Goal: Browse casually

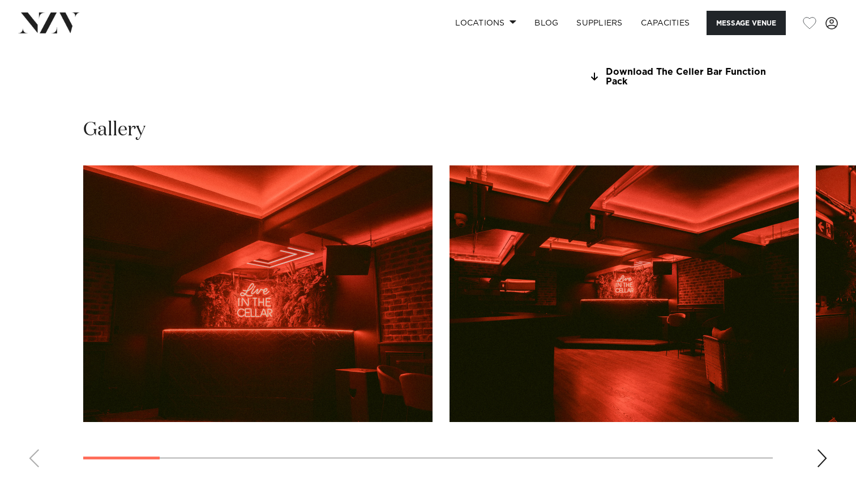
scroll to position [1063, 0]
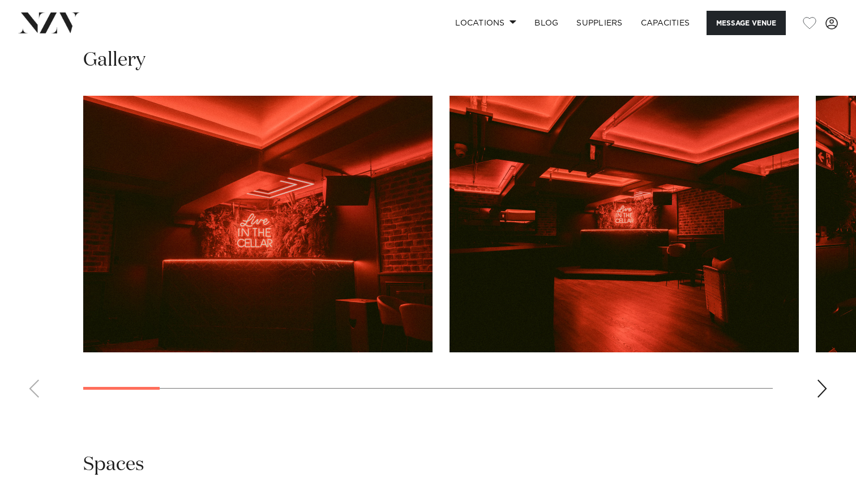
click at [824, 383] on div "Next slide" at bounding box center [822, 388] width 11 height 18
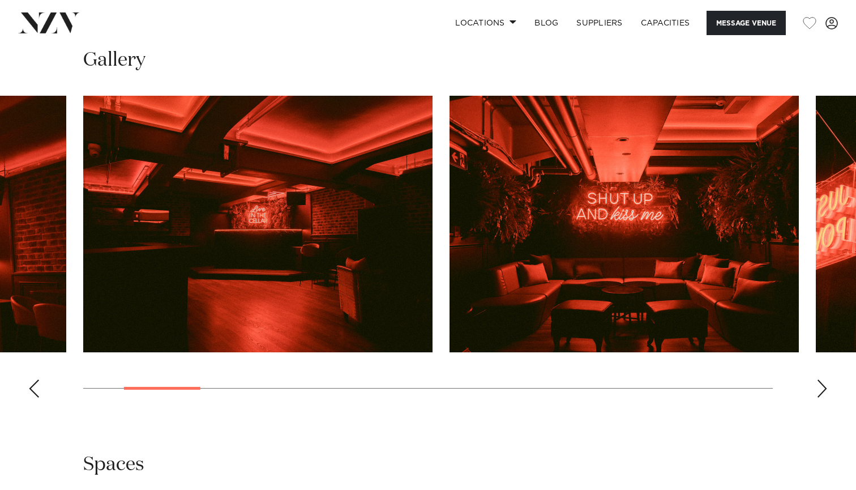
click at [824, 383] on div "Next slide" at bounding box center [822, 388] width 11 height 18
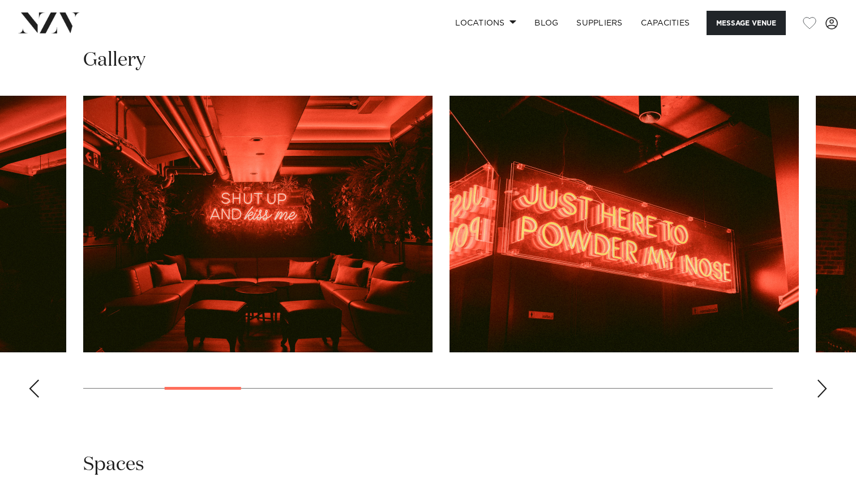
click at [824, 383] on div "Next slide" at bounding box center [822, 388] width 11 height 18
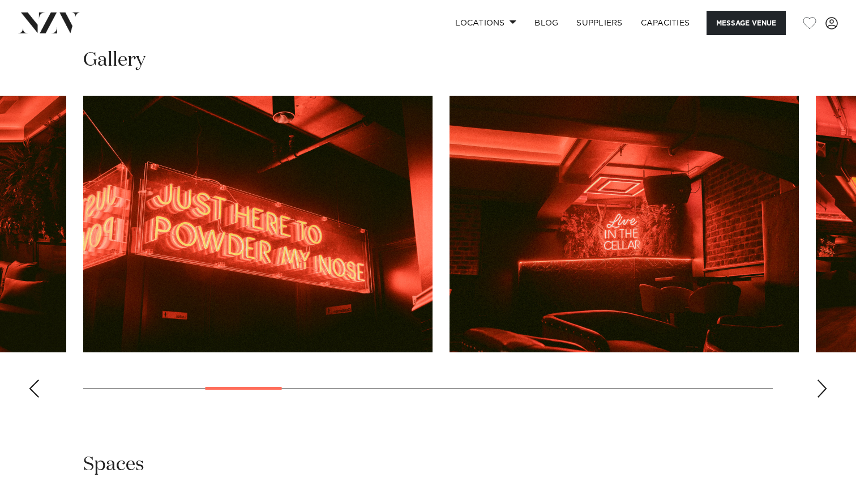
click at [824, 383] on div "Next slide" at bounding box center [822, 388] width 11 height 18
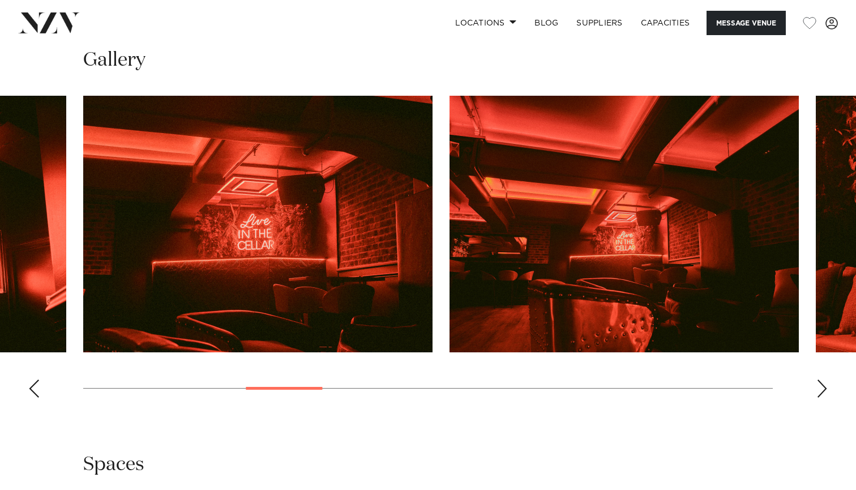
click at [824, 383] on div "Next slide" at bounding box center [822, 388] width 11 height 18
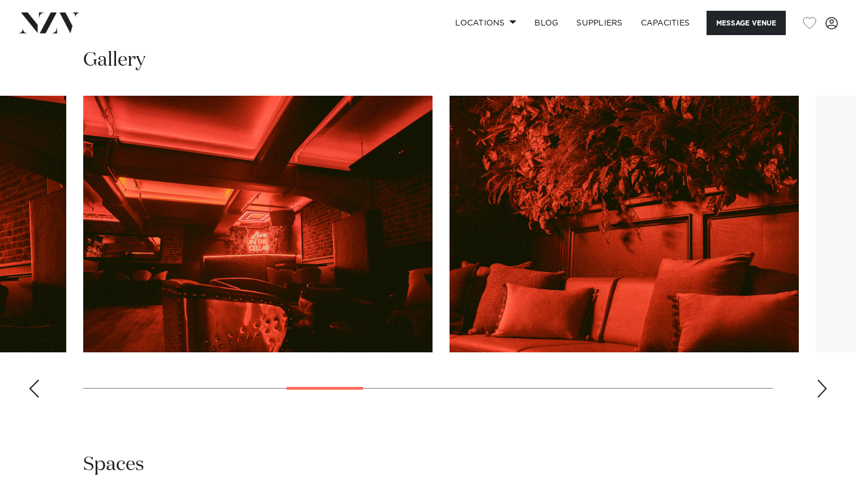
click at [824, 383] on div "Next slide" at bounding box center [822, 388] width 11 height 18
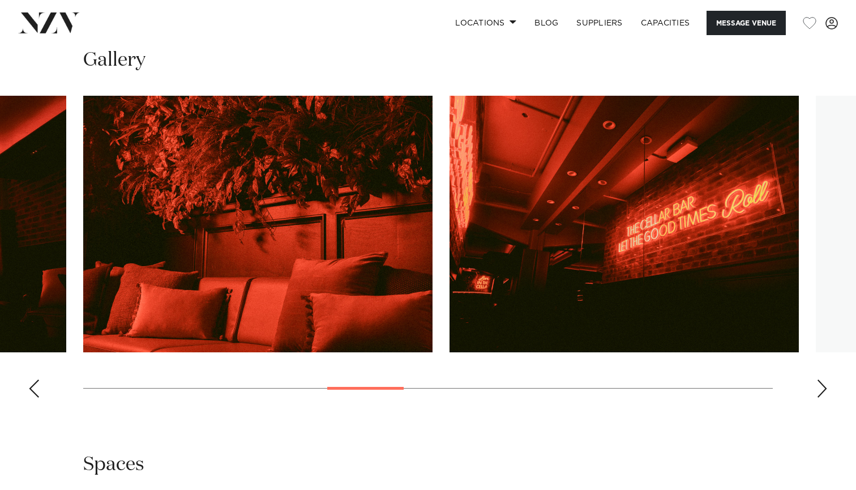
click at [824, 383] on div "Next slide" at bounding box center [822, 388] width 11 height 18
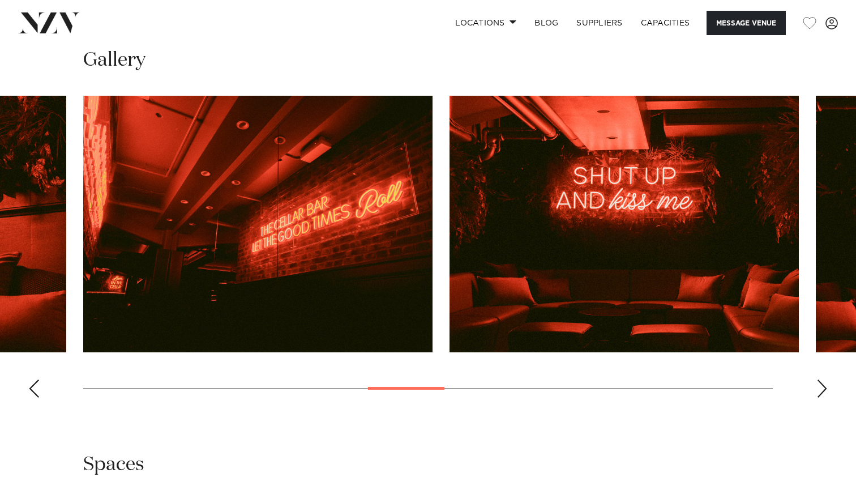
click at [824, 383] on div "Next slide" at bounding box center [822, 388] width 11 height 18
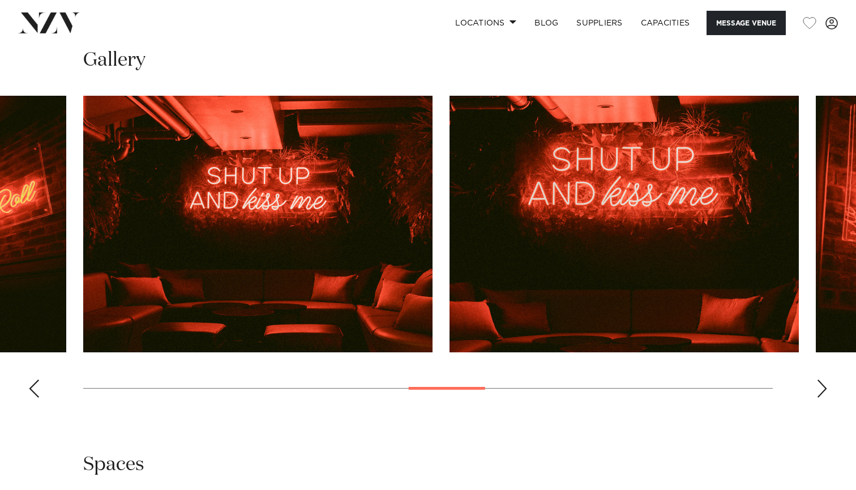
click at [824, 383] on div "Next slide" at bounding box center [822, 388] width 11 height 18
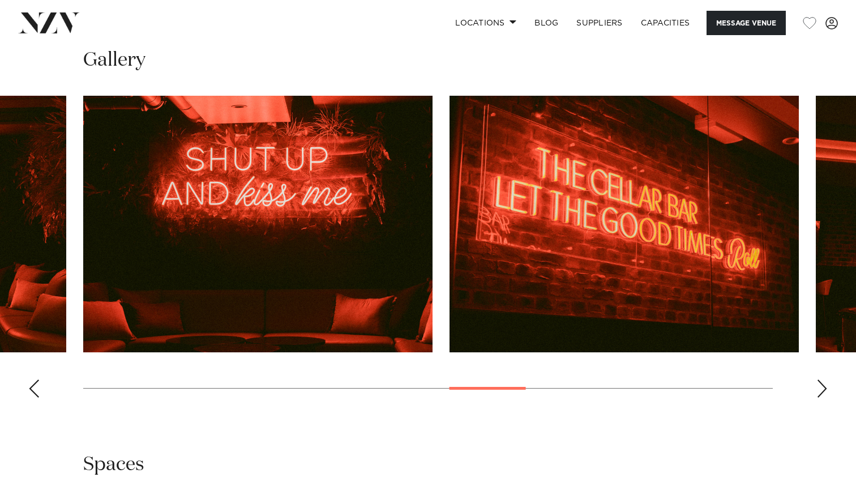
click at [824, 383] on div "Next slide" at bounding box center [822, 388] width 11 height 18
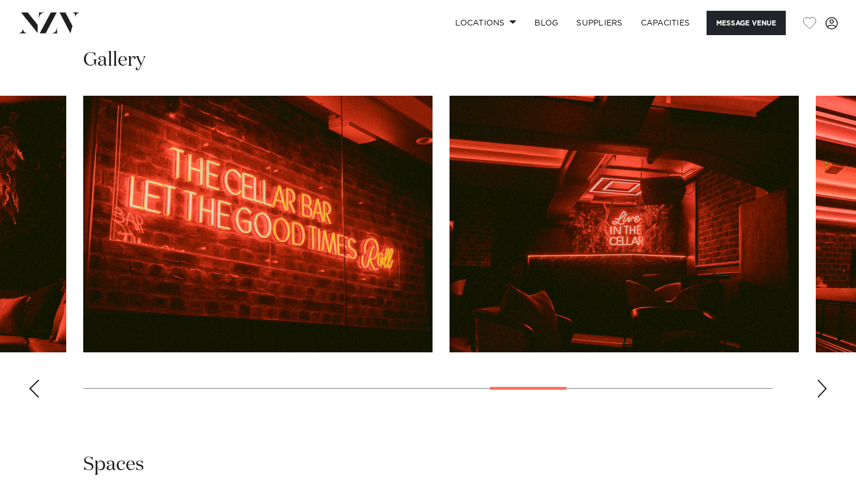
click at [824, 383] on div "Next slide" at bounding box center [822, 388] width 11 height 18
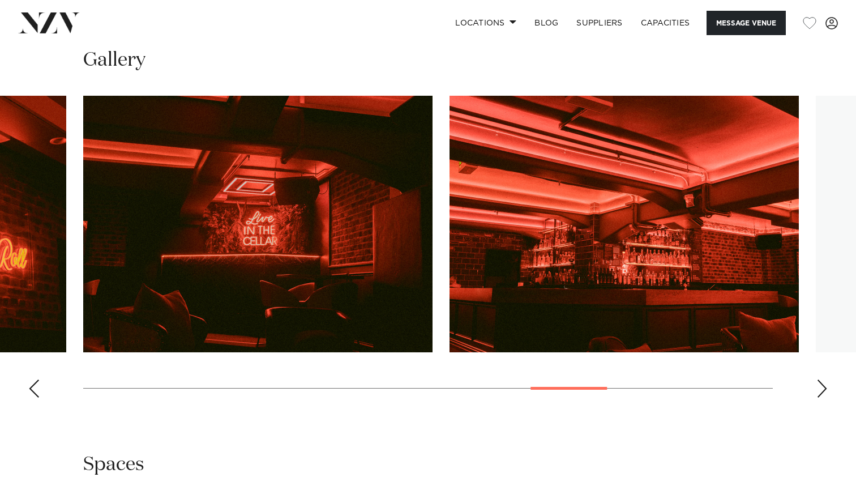
click at [824, 383] on div "Next slide" at bounding box center [822, 388] width 11 height 18
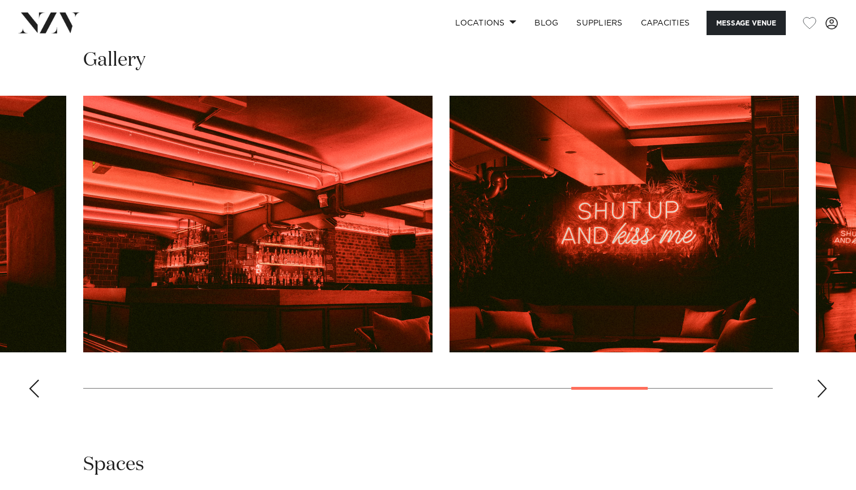
click at [824, 383] on div "Next slide" at bounding box center [822, 388] width 11 height 18
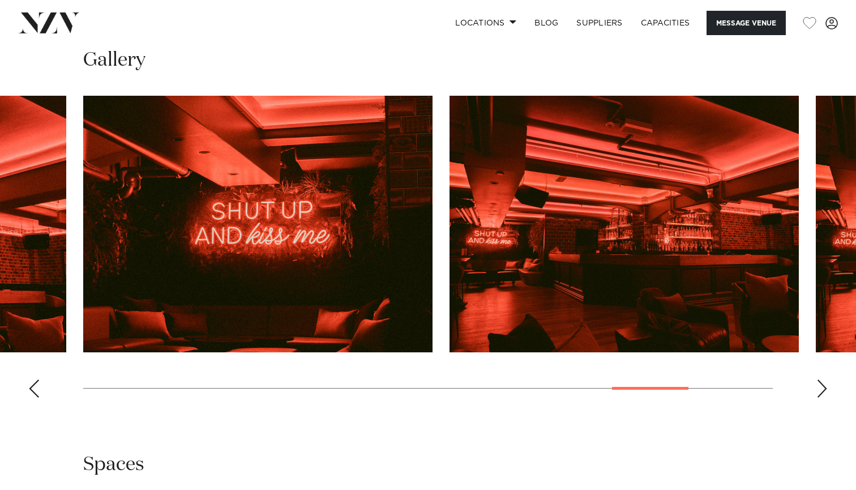
click at [824, 383] on div "Next slide" at bounding box center [822, 388] width 11 height 18
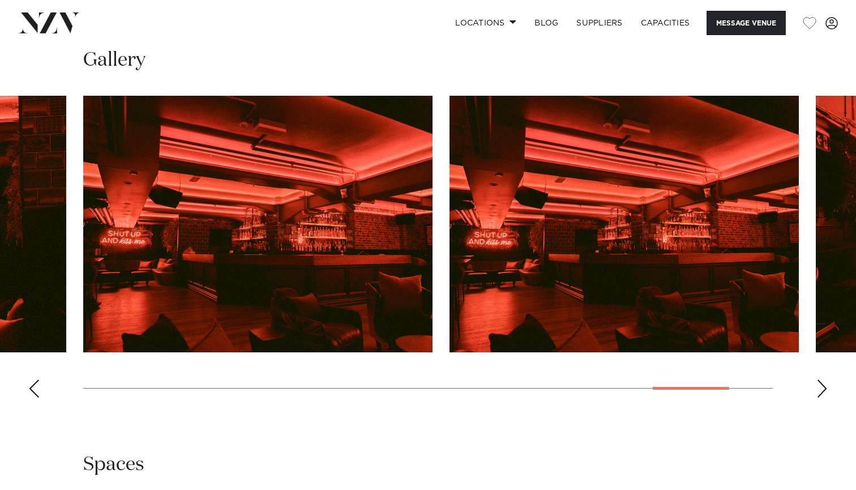
click at [824, 383] on div "Next slide" at bounding box center [822, 388] width 11 height 18
